Goal: Navigation & Orientation: Find specific page/section

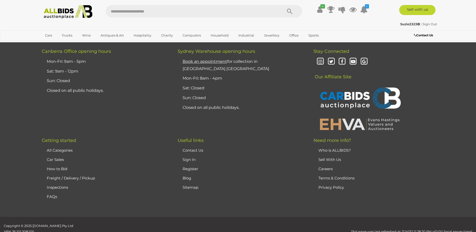
scroll to position [1322, 0]
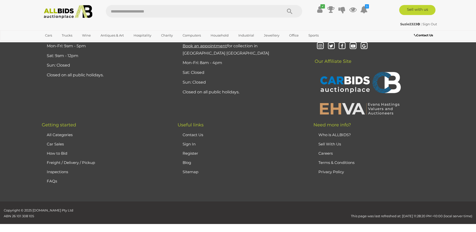
click at [333, 132] on link "Who is ALLBIDS?" at bounding box center [334, 134] width 33 height 5
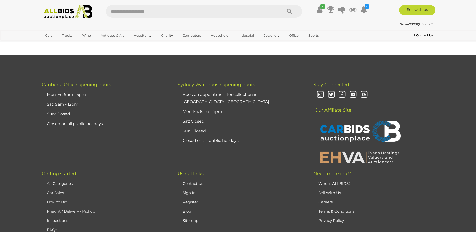
scroll to position [1184, 0]
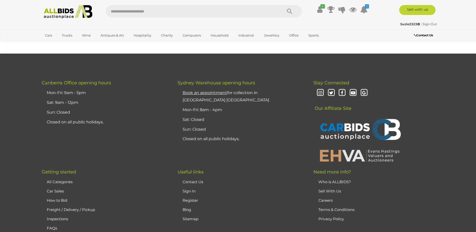
click at [194, 179] on link "Contact Us" at bounding box center [193, 181] width 21 height 5
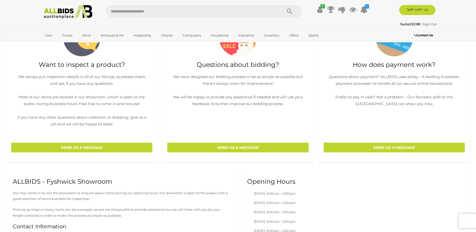
scroll to position [100, 0]
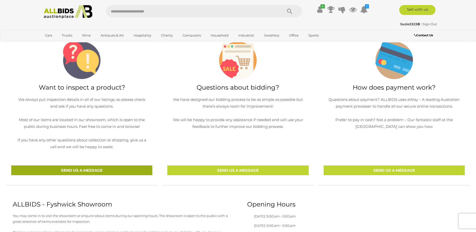
click at [134, 173] on p "SEND US A MESSAGE" at bounding box center [81, 170] width 141 height 10
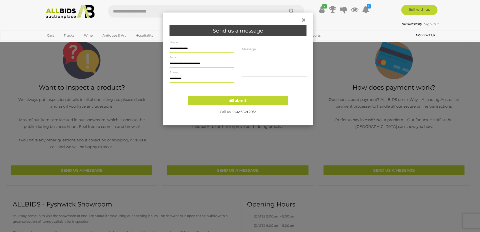
click at [304, 19] on span "×" at bounding box center [304, 20] width 6 height 12
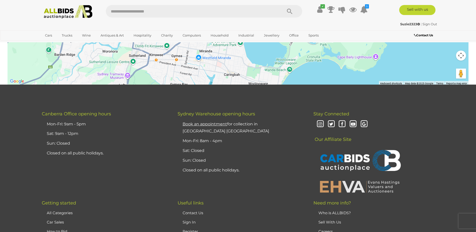
scroll to position [675, 0]
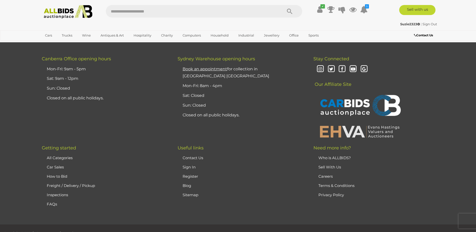
click at [327, 176] on link "Careers" at bounding box center [325, 176] width 14 height 5
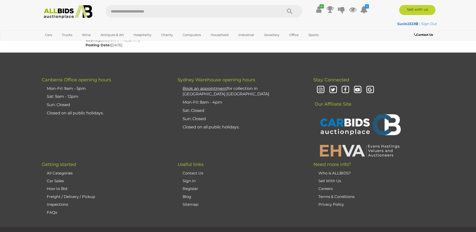
scroll to position [197, 0]
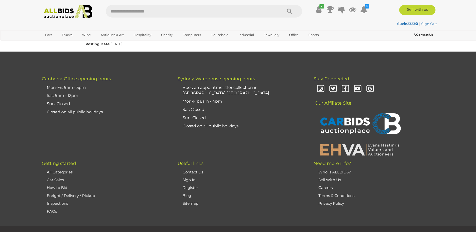
click at [335, 170] on link "Who is ALLBIDS?" at bounding box center [334, 172] width 33 height 5
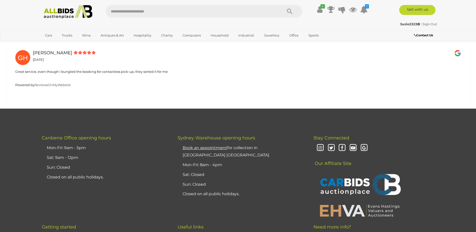
scroll to position [1150, 0]
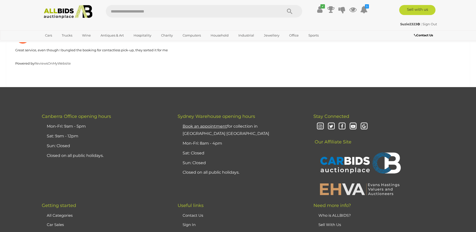
click at [332, 182] on img at bounding box center [359, 188] width 85 height 13
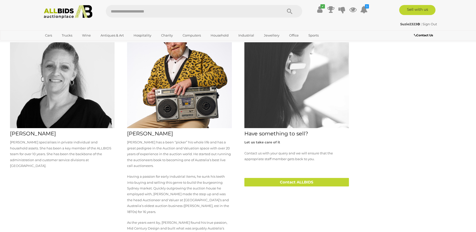
scroll to position [568, 0]
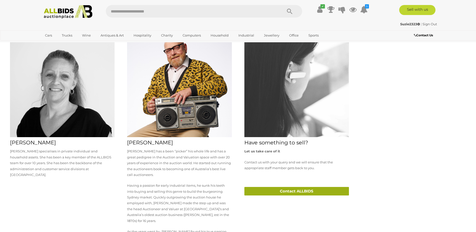
click at [297, 187] on link "Contact ALLBIDS" at bounding box center [296, 191] width 105 height 9
click at [290, 187] on link "Contact ALLBIDS" at bounding box center [296, 191] width 105 height 9
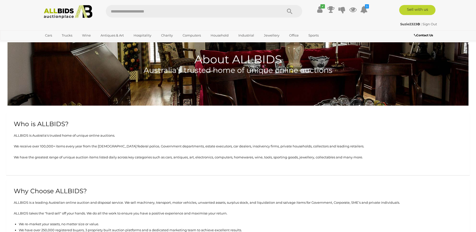
scroll to position [0, 0]
